Goal: Task Accomplishment & Management: Use online tool/utility

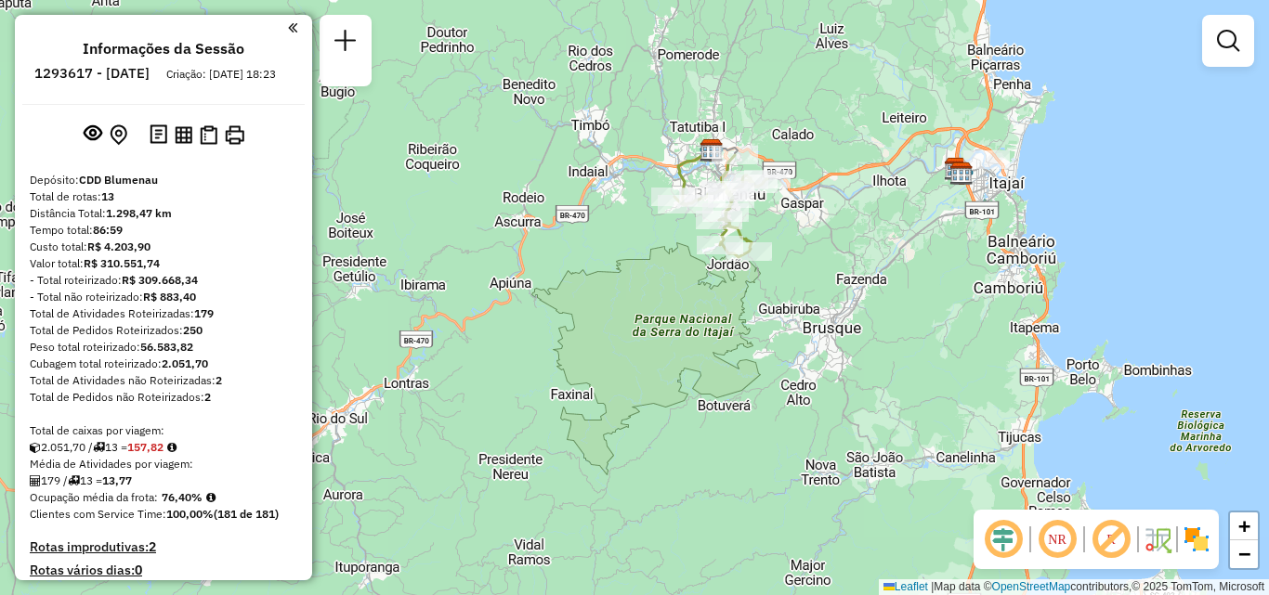
scroll to position [1563, 0]
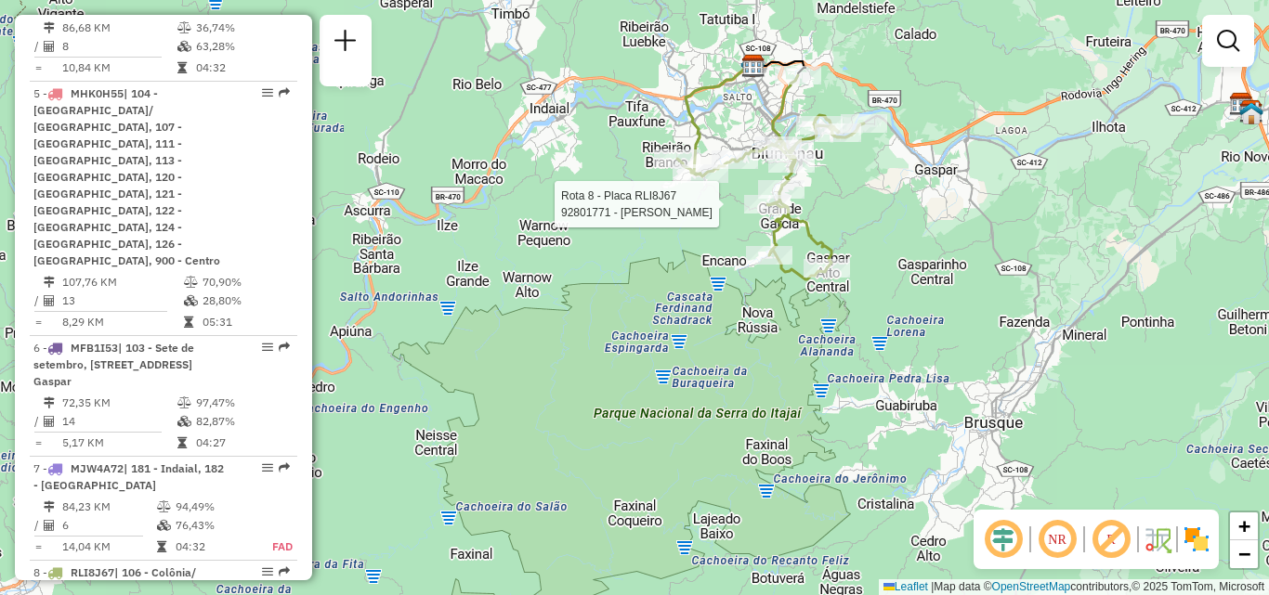
select select "**********"
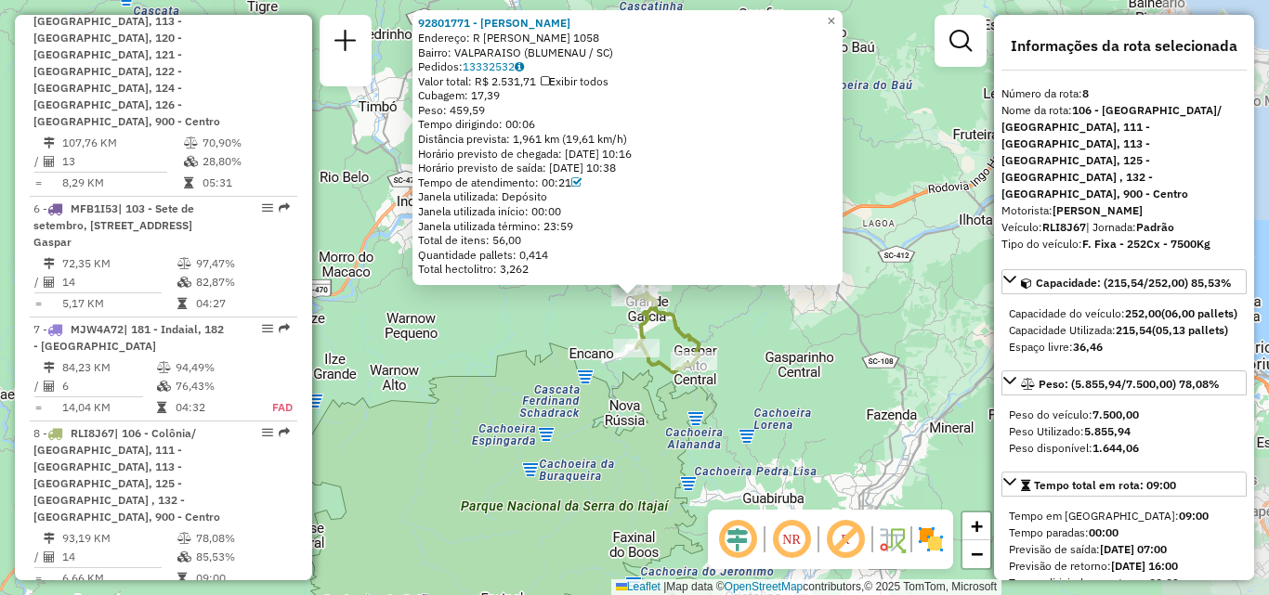
scroll to position [1841, 0]
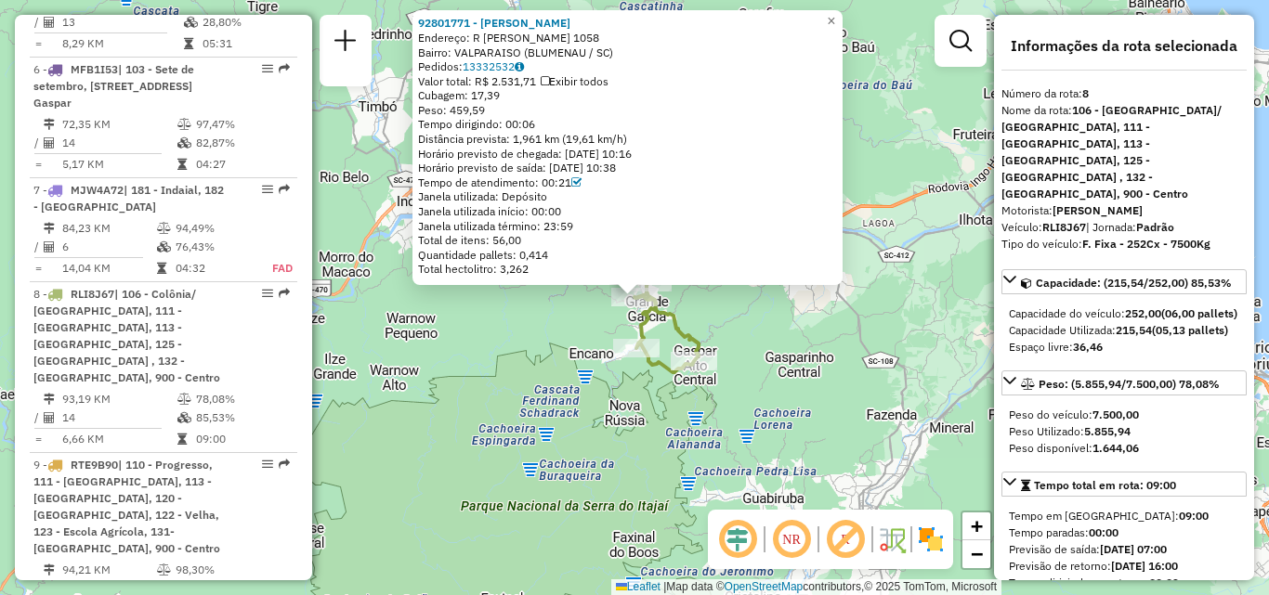
click at [899, 234] on div "92801771 - [PERSON_NAME]: R [PERSON_NAME] 1058 Bairro: VALPARAISO (BLUMENAU / […" at bounding box center [634, 297] width 1269 height 595
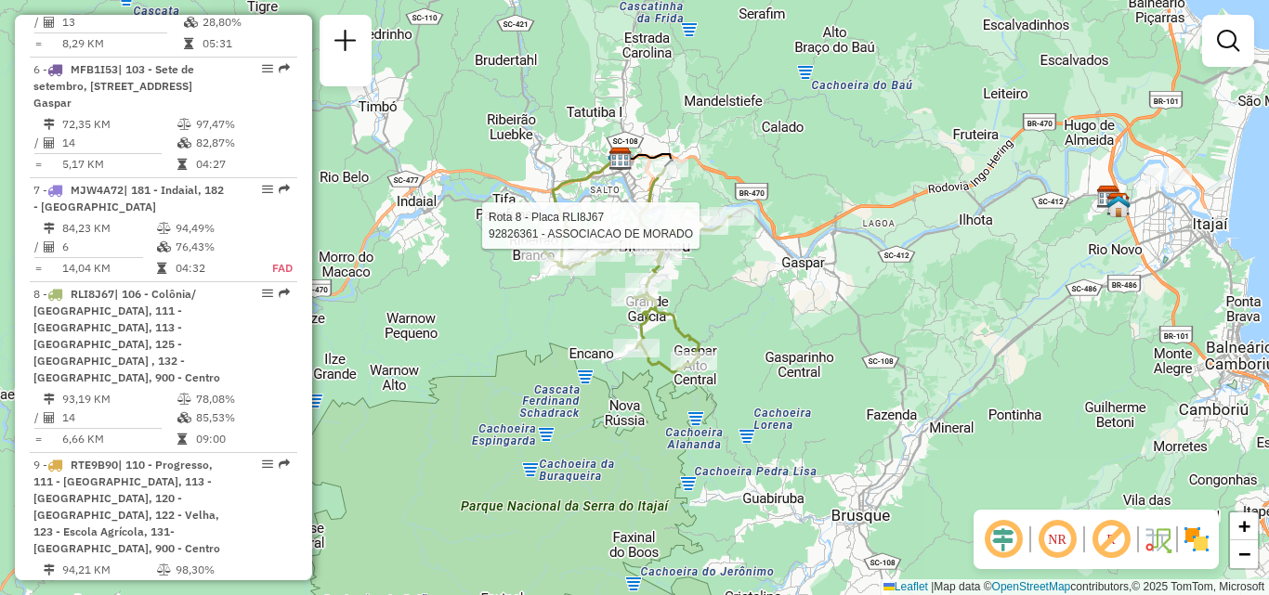
click at [709, 235] on div at bounding box center [705, 225] width 46 height 19
select select "**********"
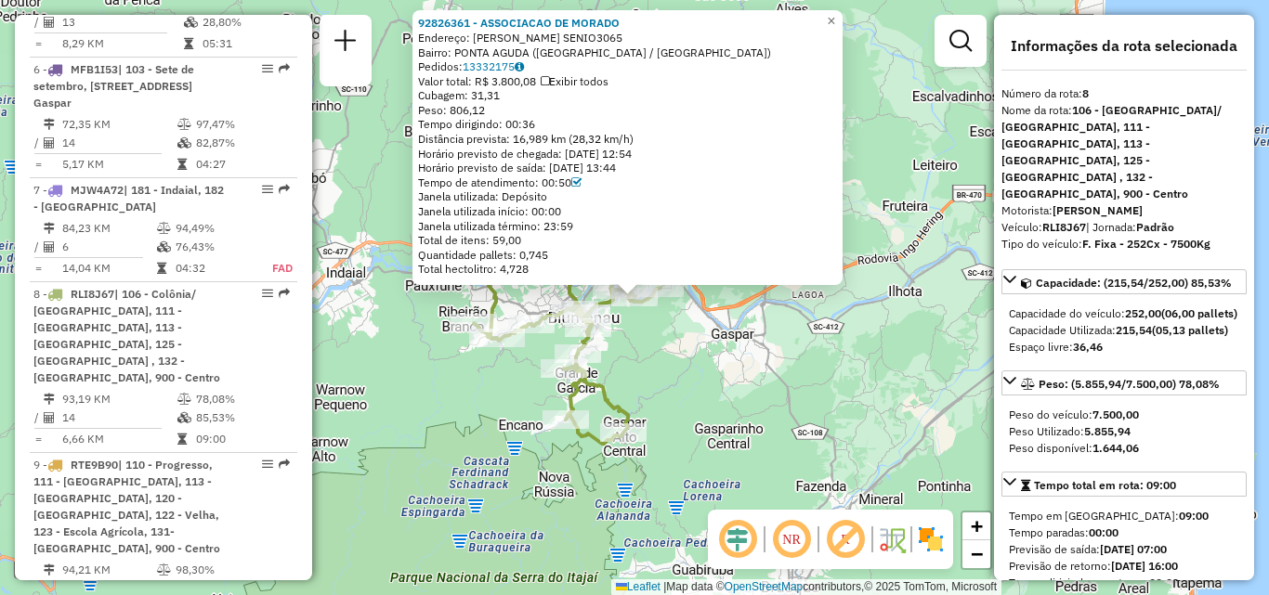
click at [699, 210] on div "Janela utilizada início: 00:00" at bounding box center [627, 211] width 419 height 15
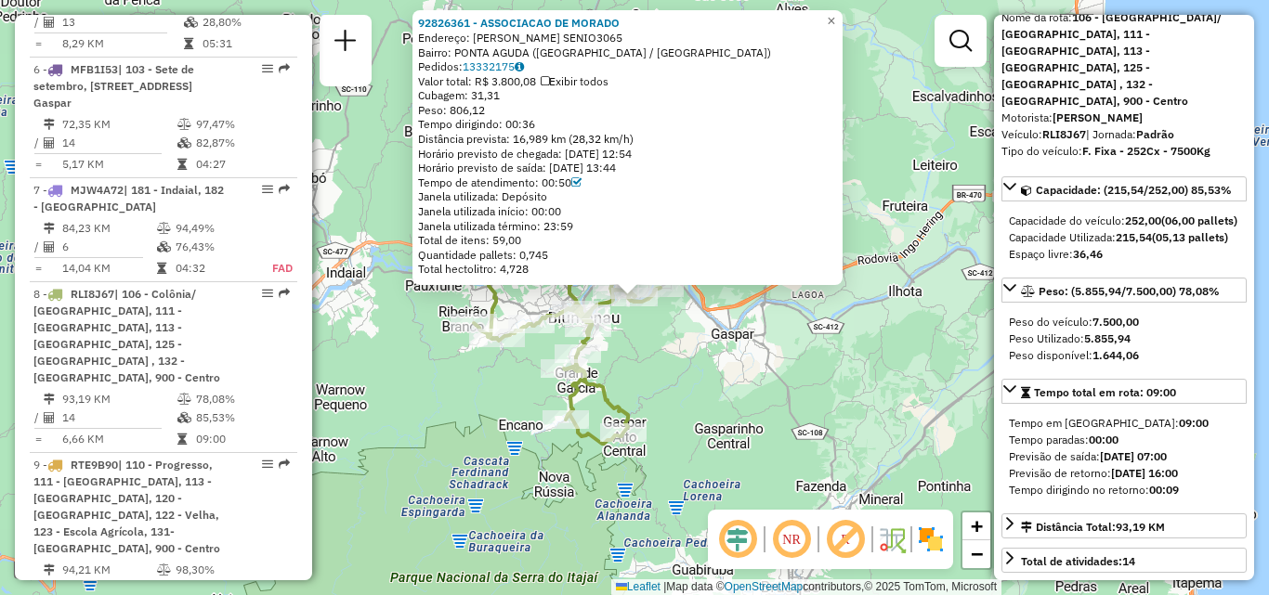
scroll to position [186, 0]
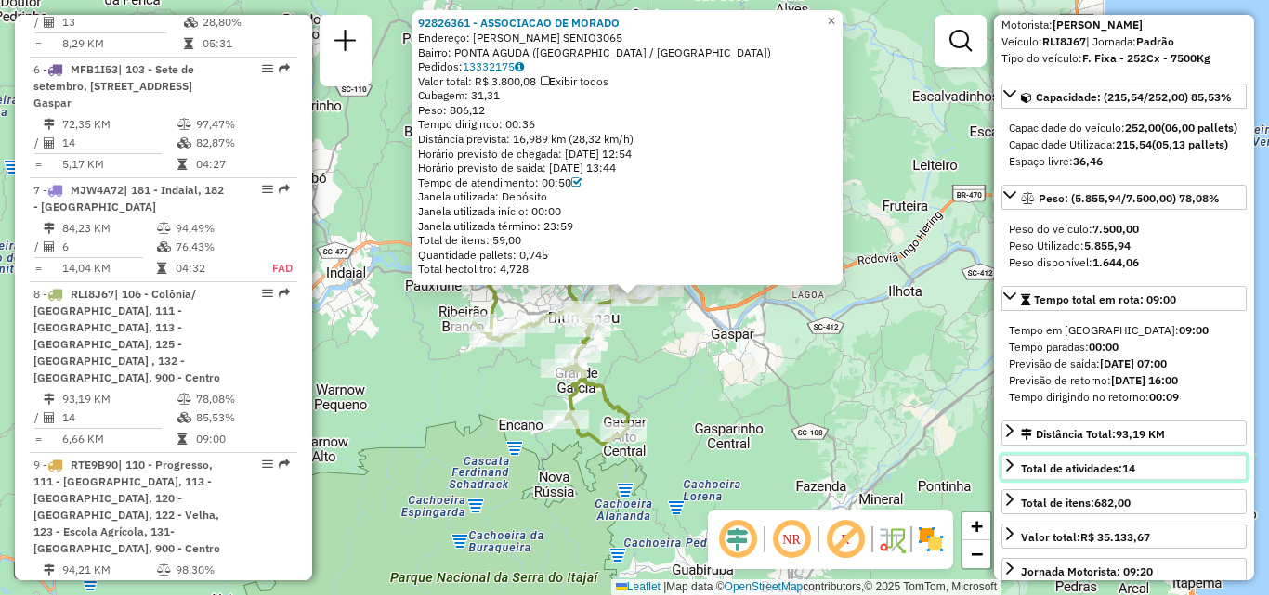
click at [1153, 455] on link "Total de atividades: 14" at bounding box center [1123, 467] width 245 height 25
click at [1155, 455] on link "Total de atividades: 14" at bounding box center [1123, 467] width 245 height 25
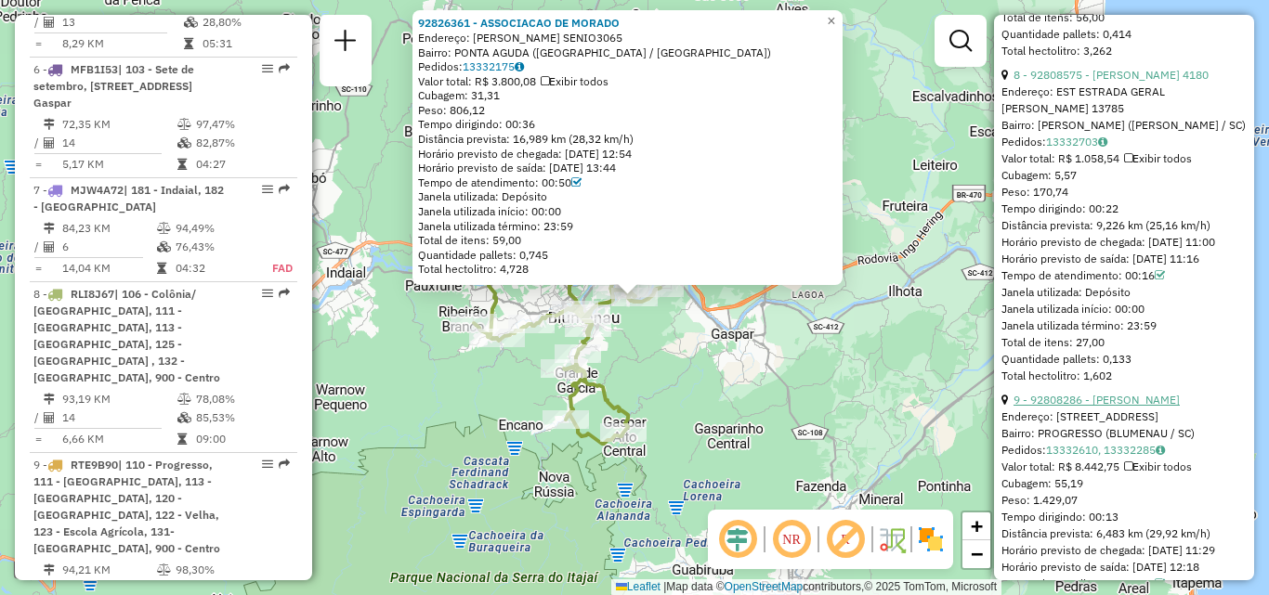
scroll to position [3252, 0]
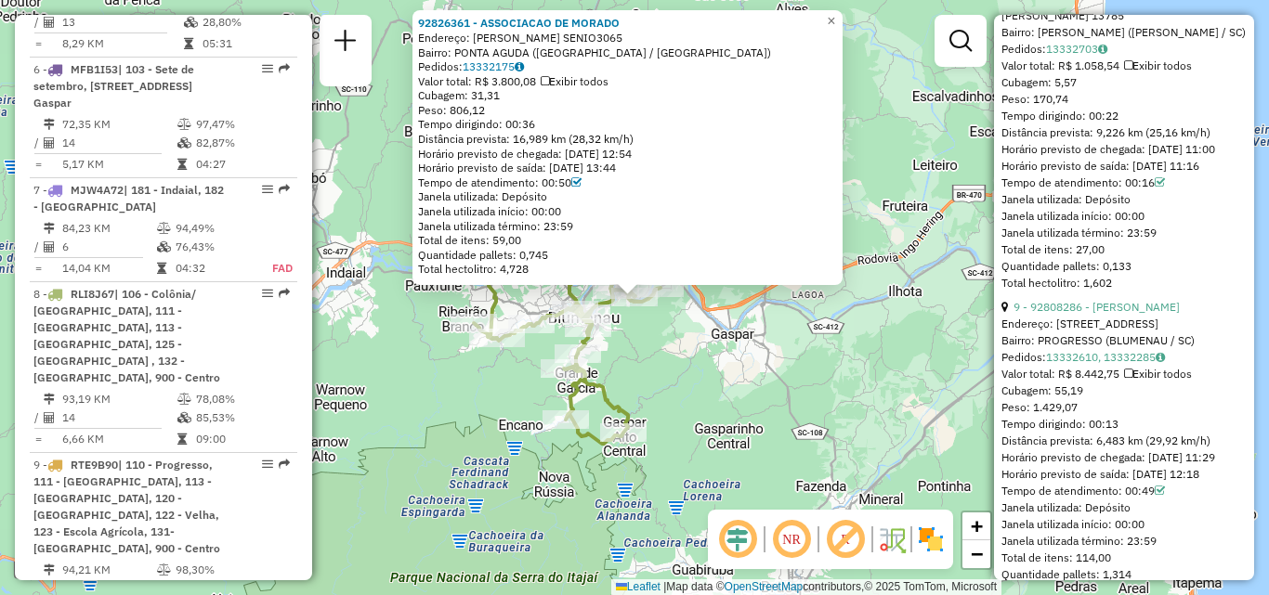
drag, startPoint x: 1065, startPoint y: 458, endPoint x: 1033, endPoint y: 459, distance: 31.6
click at [1033, 416] on div "Peso: 1.429,07" at bounding box center [1123, 407] width 245 height 17
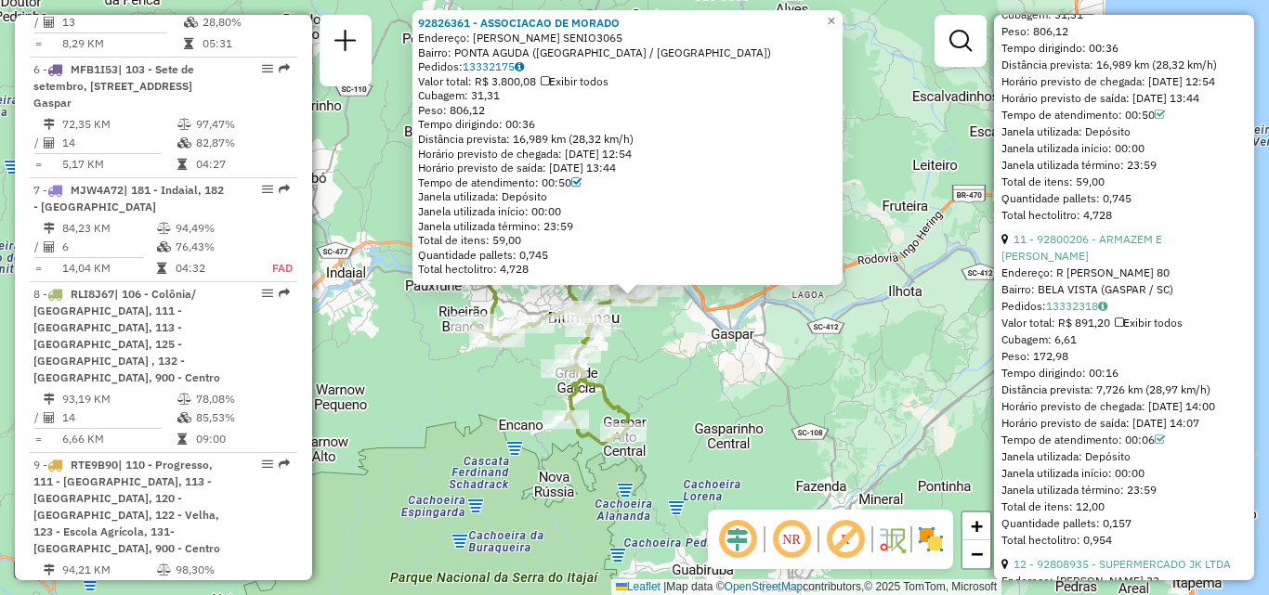
scroll to position [3995, 0]
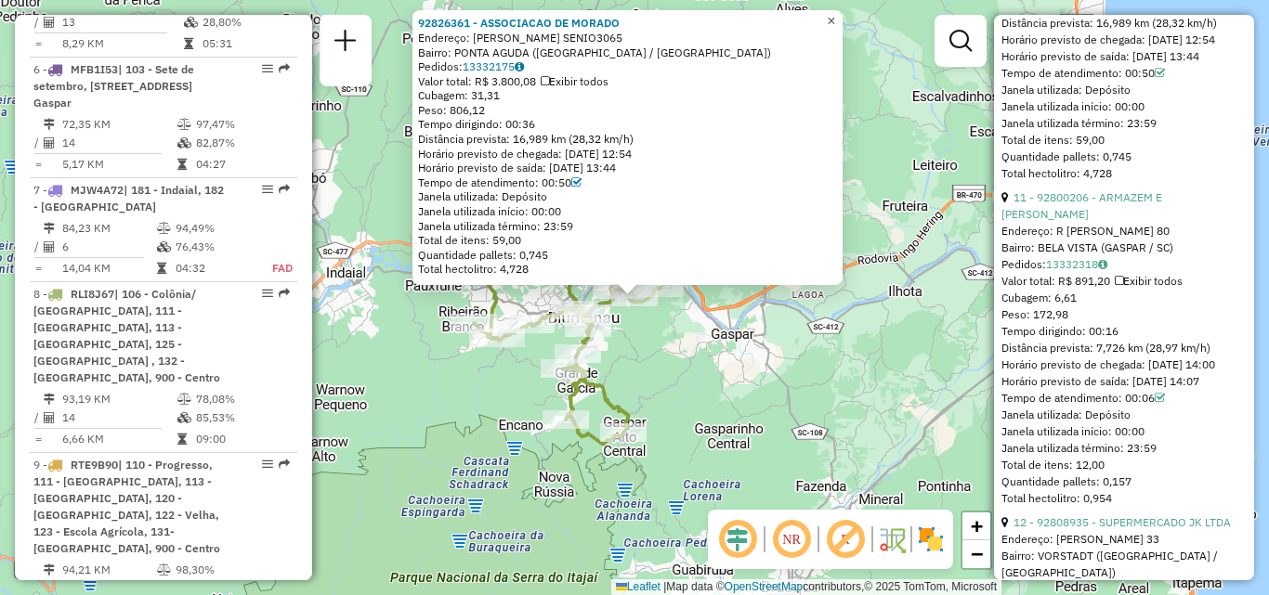
click at [835, 13] on span "×" at bounding box center [831, 21] width 8 height 16
